Goal: Navigation & Orientation: Find specific page/section

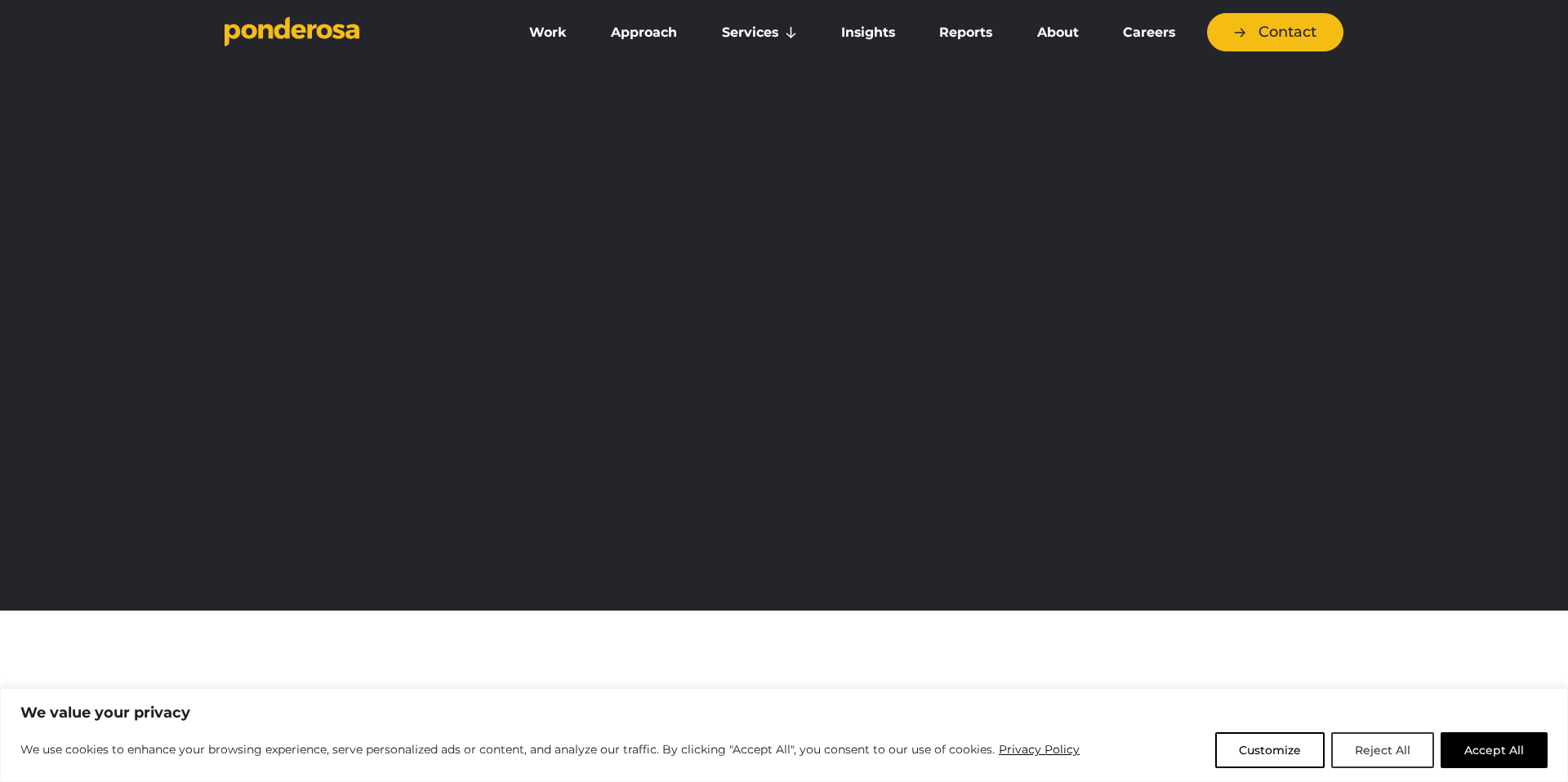
click at [1379, 749] on button "Reject All" at bounding box center [1382, 750] width 103 height 36
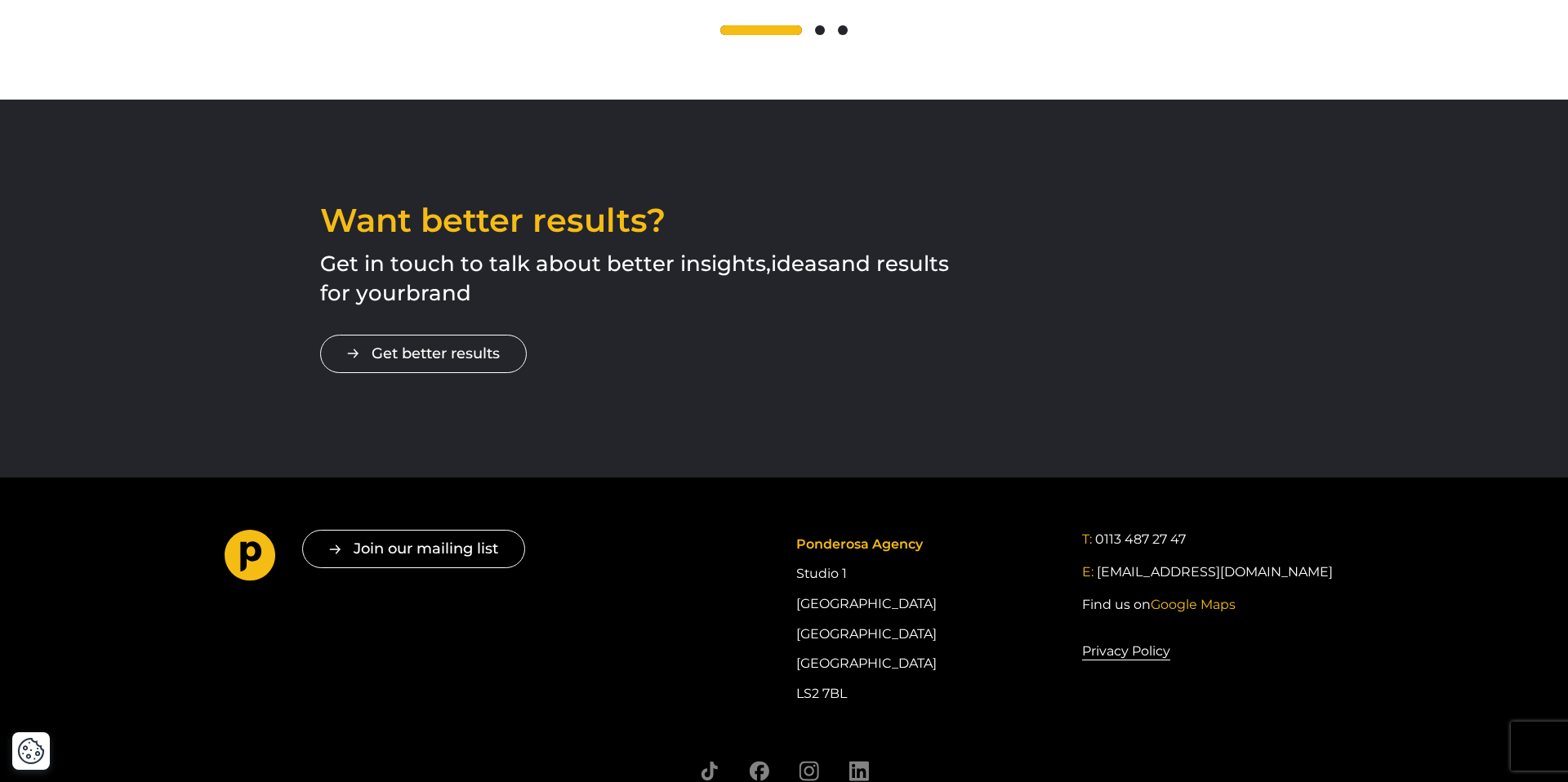
scroll to position [2755, 0]
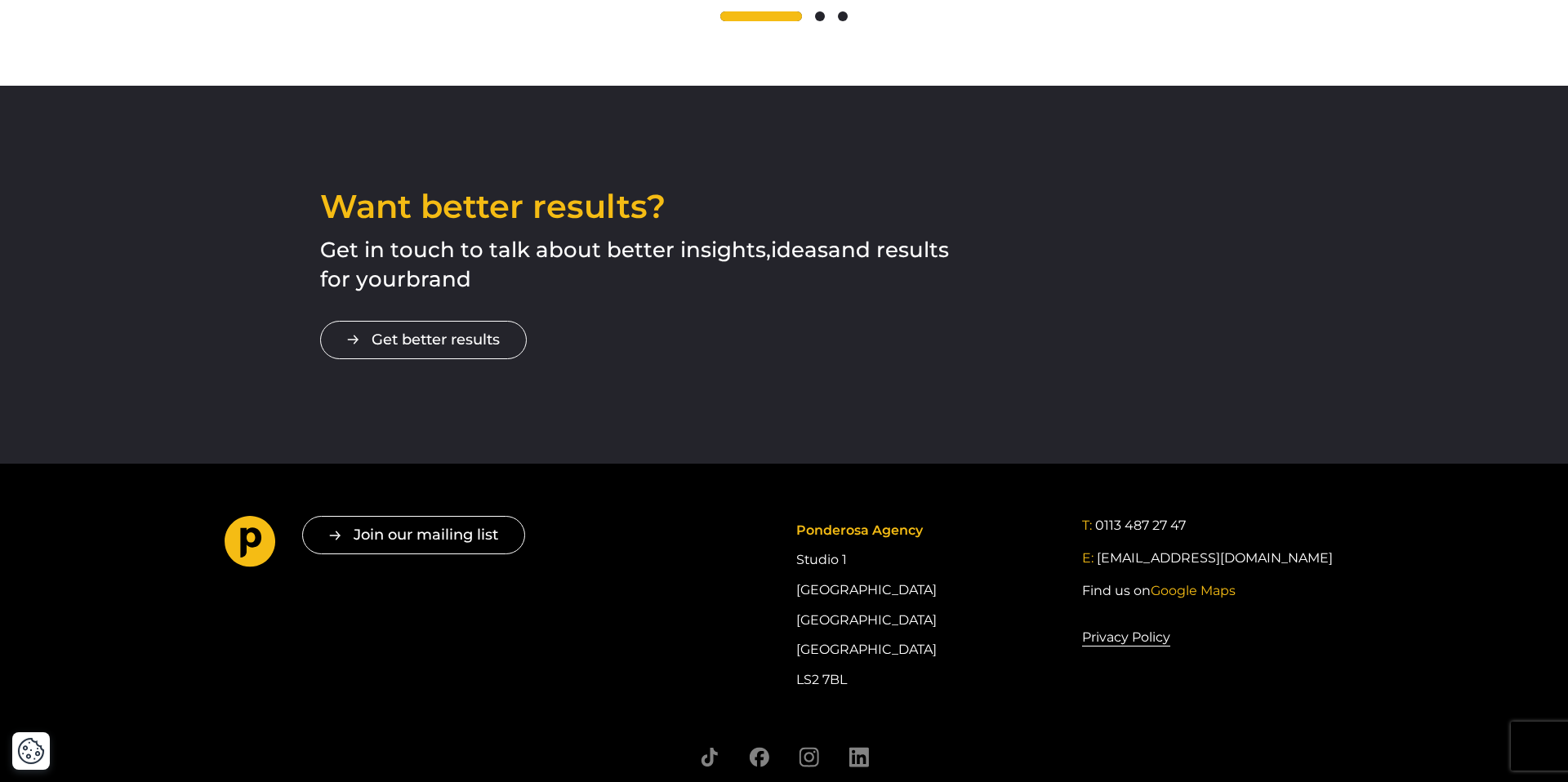
click at [841, 564] on div "Ponderosa Agency Studio [STREET_ADDRESS]" at bounding box center [927, 605] width 262 height 179
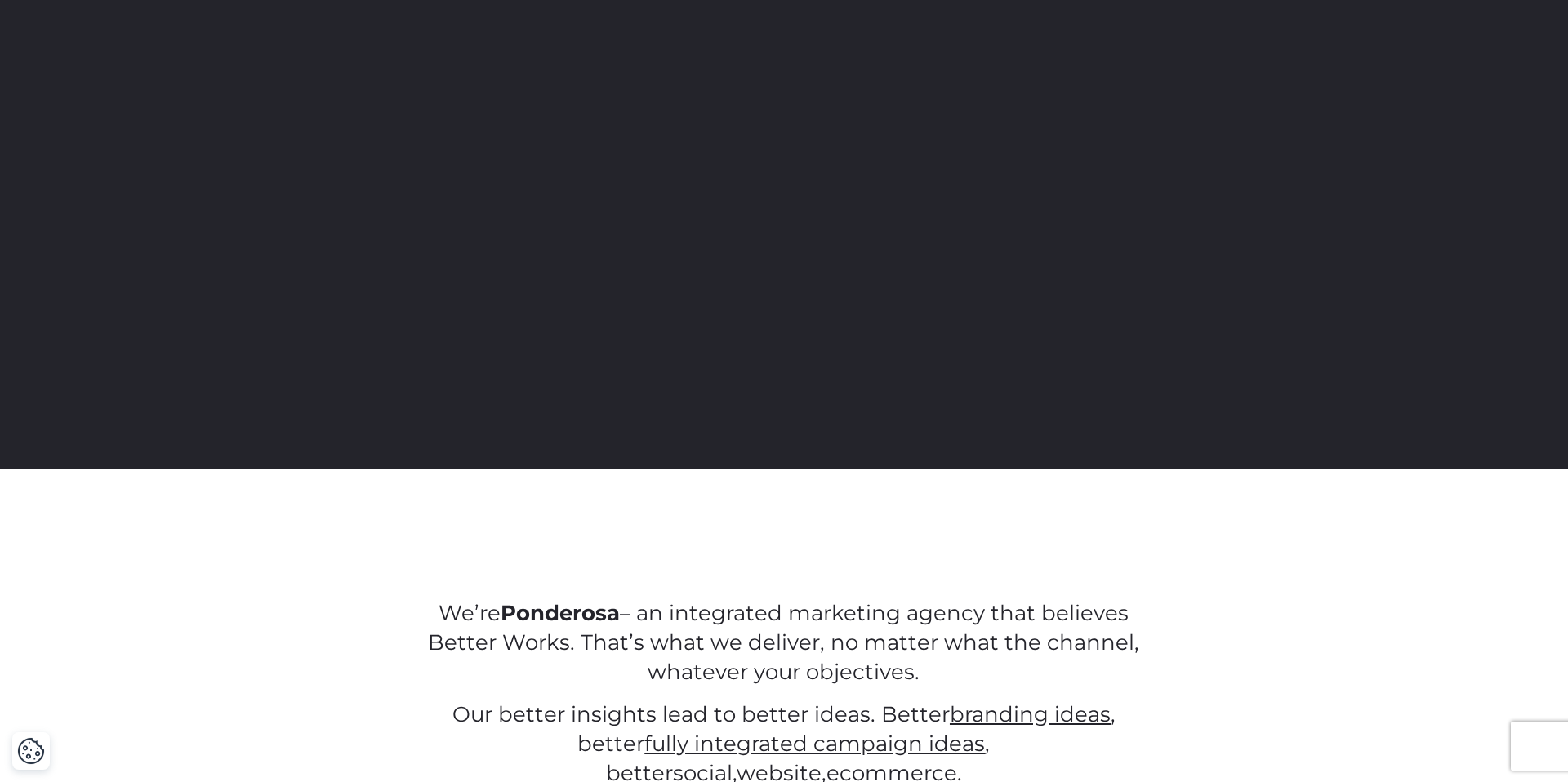
scroll to position [0, 0]
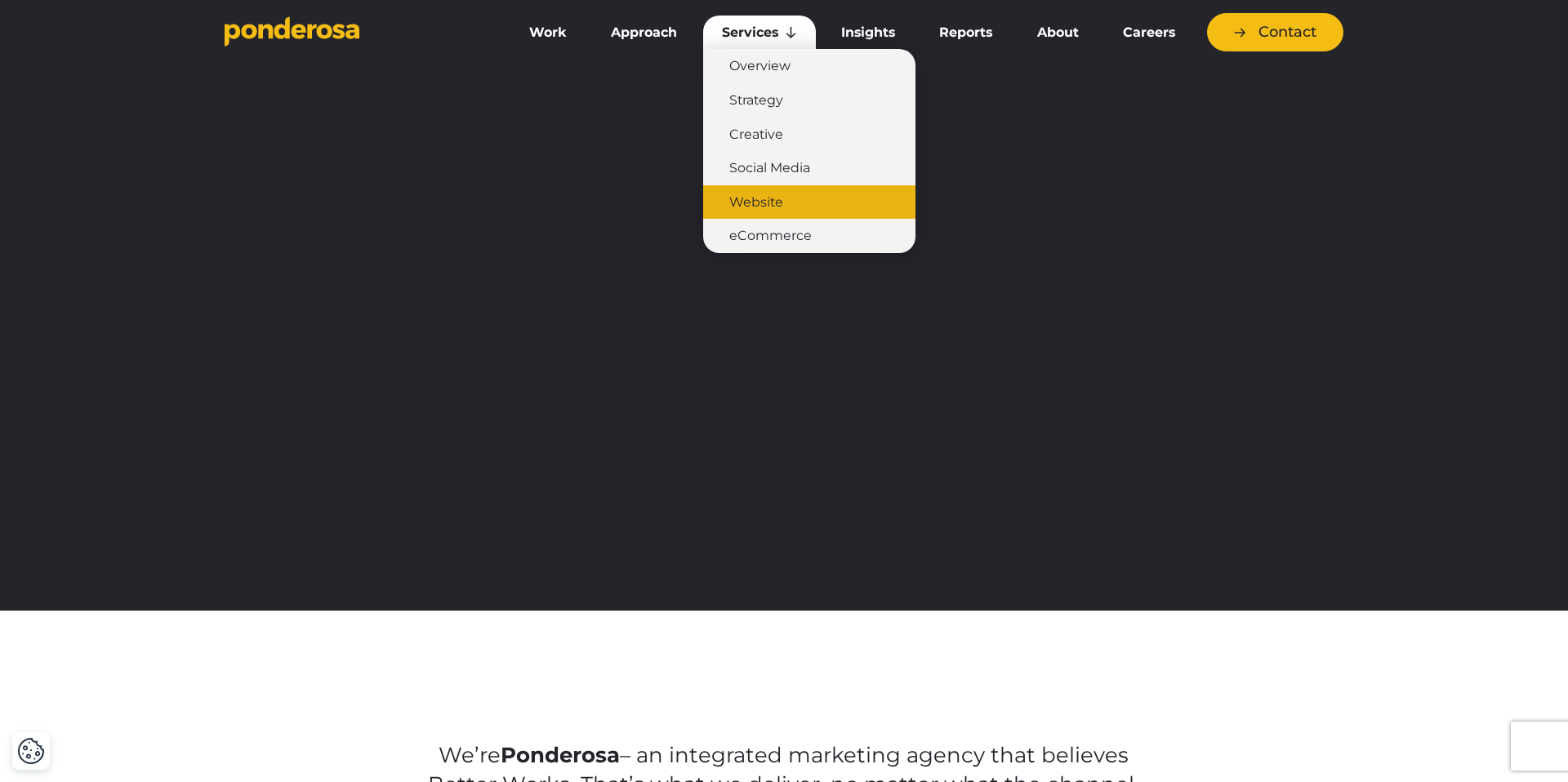
click at [774, 208] on link "Website" at bounding box center [809, 203] width 212 height 34
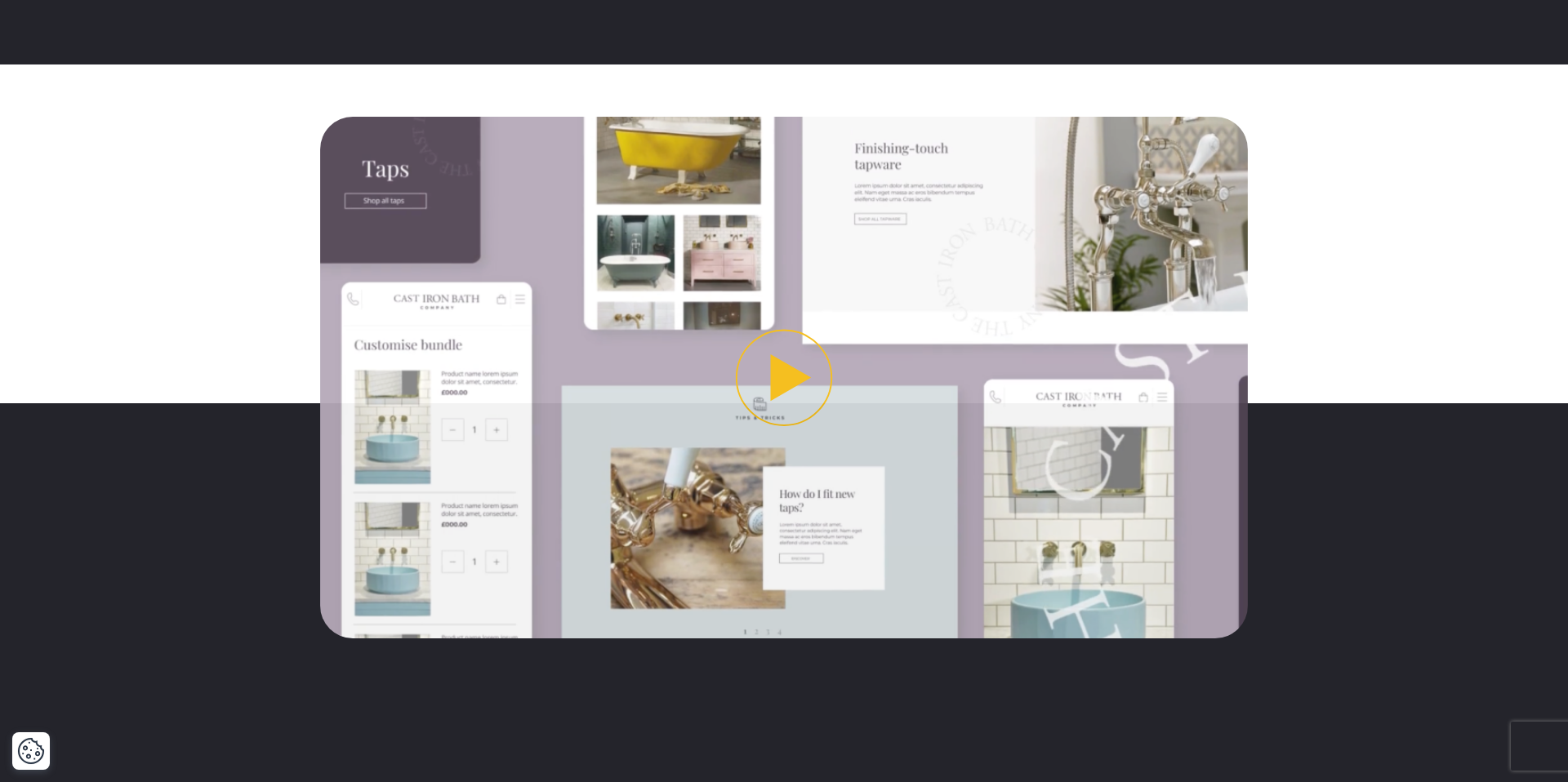
scroll to position [496, 0]
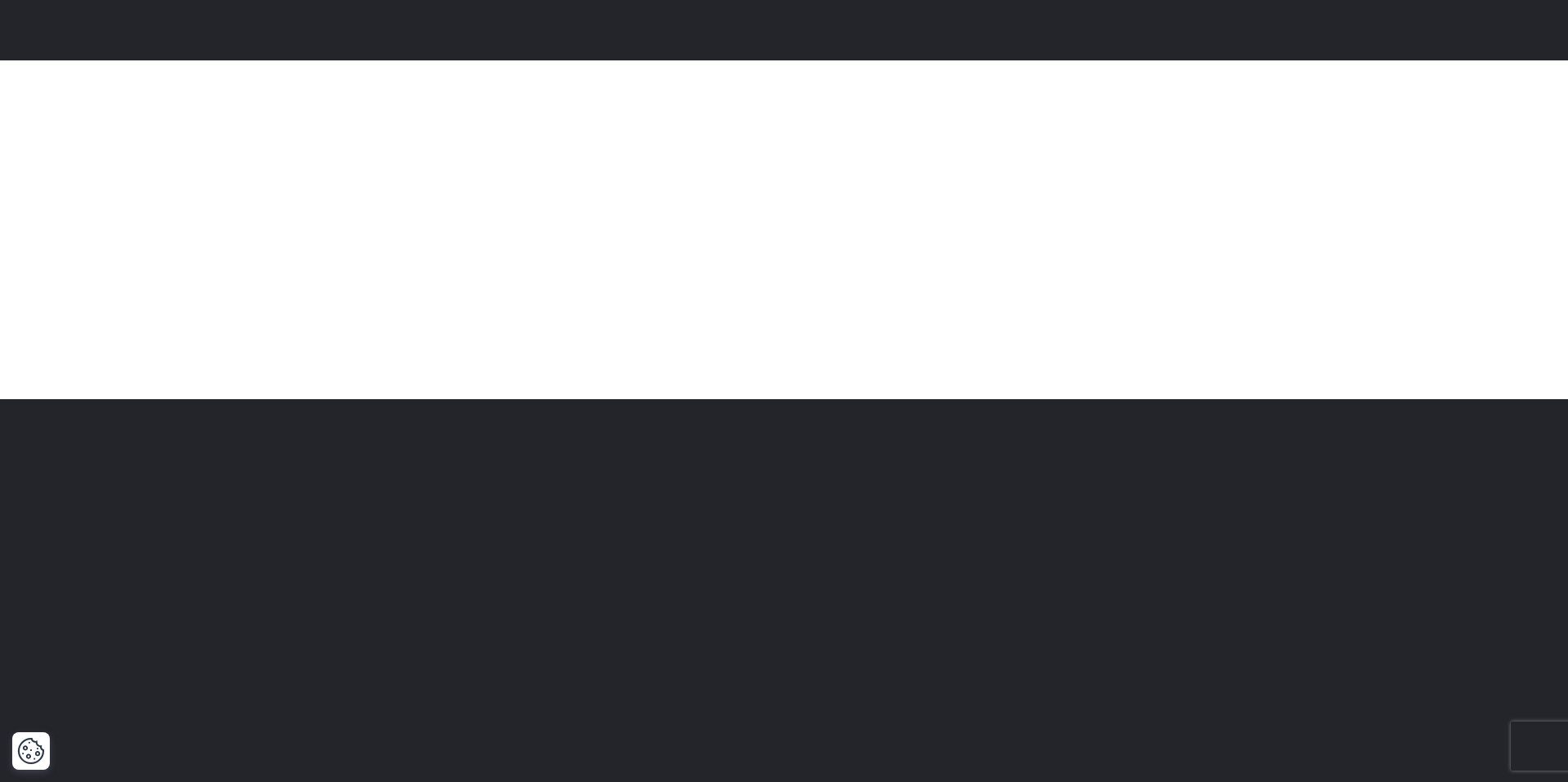
click at [1274, 216] on div at bounding box center [783, 373] width 1143 height 521
